Goal: Task Accomplishment & Management: Manage account settings

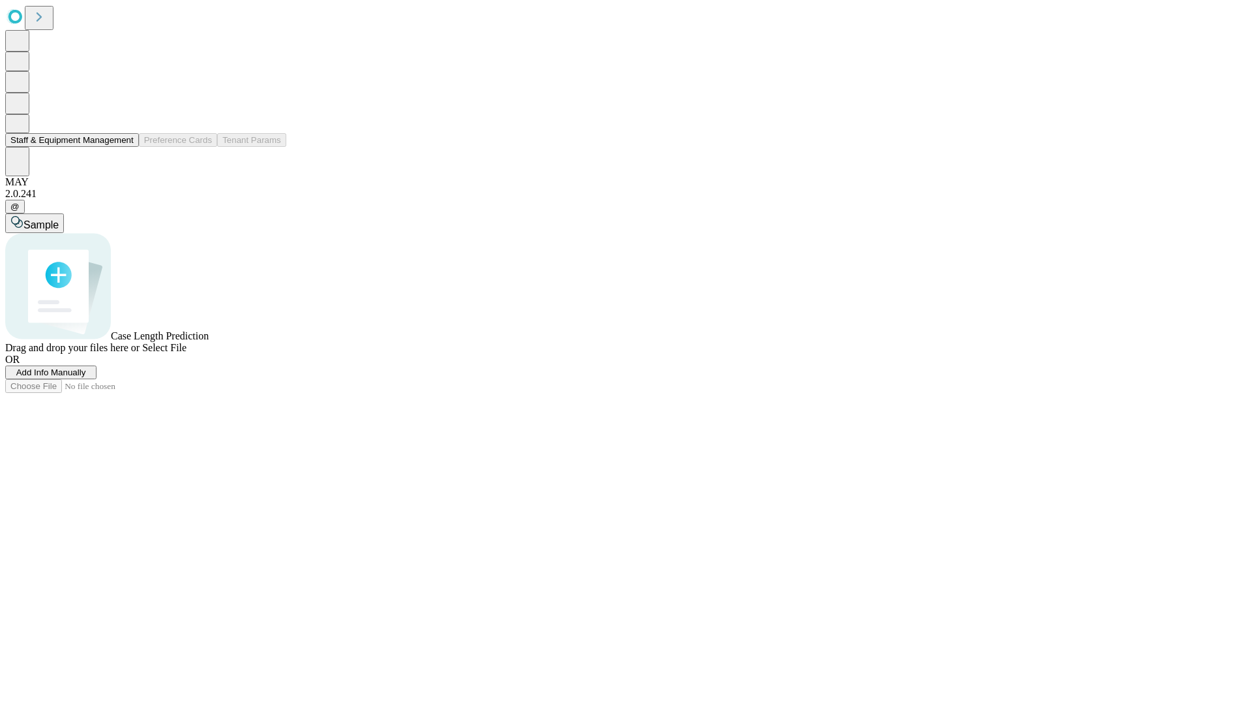
click at [125, 147] on button "Staff & Equipment Management" at bounding box center [72, 140] width 134 height 14
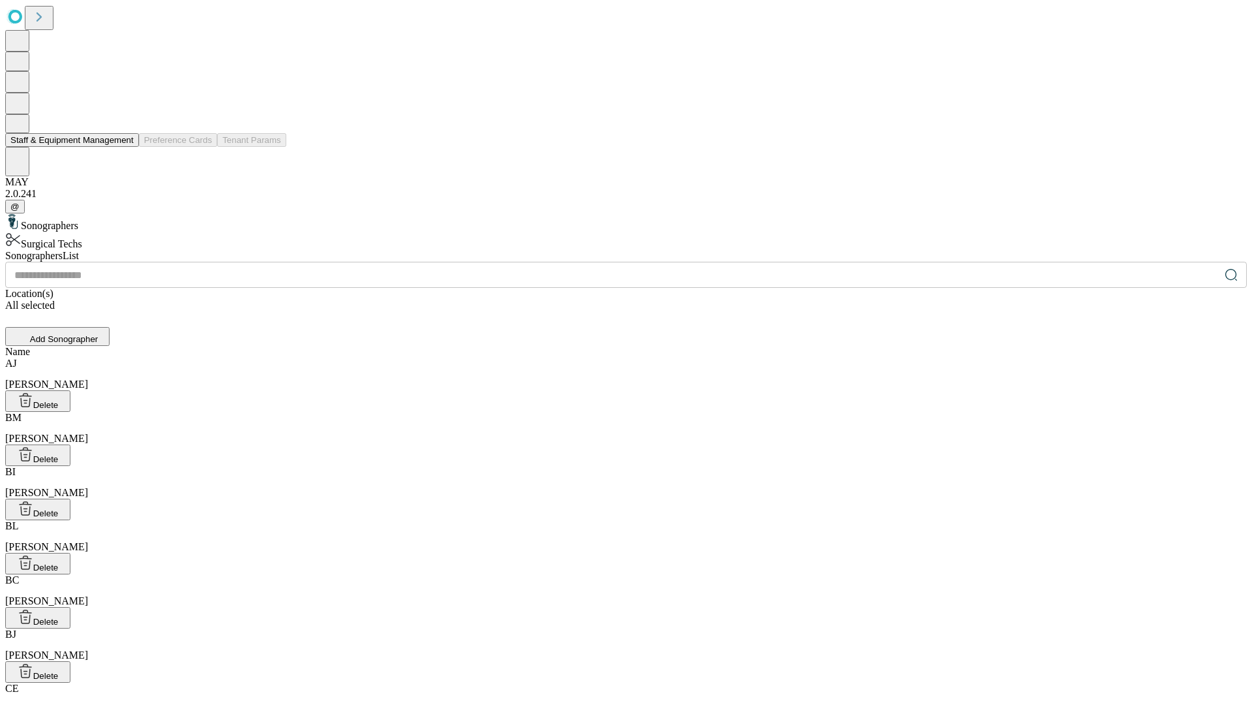
click at [125, 147] on button "Staff & Equipment Management" at bounding box center [72, 140] width 134 height 14
